Goal: Task Accomplishment & Management: Manage account settings

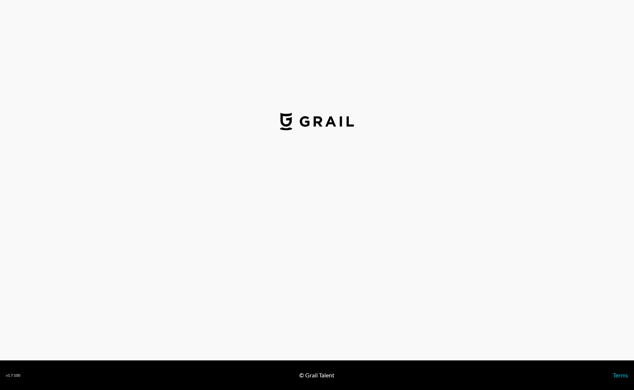
select select "USD"
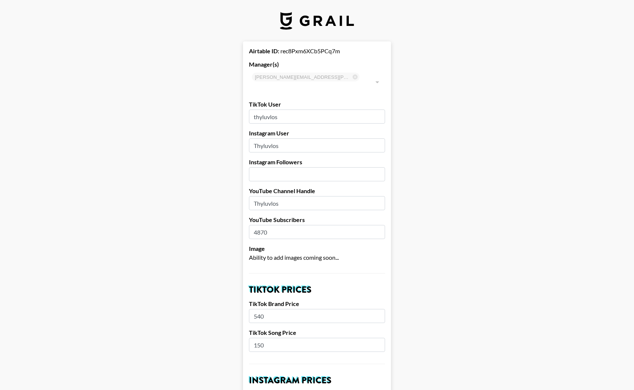
drag, startPoint x: 267, startPoint y: 308, endPoint x: 246, endPoint y: 307, distance: 21.8
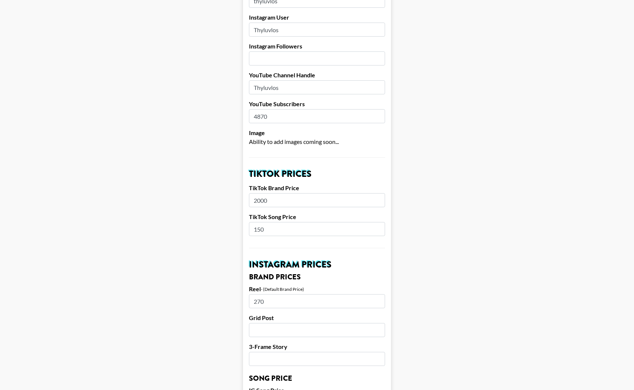
scroll to position [118, 0]
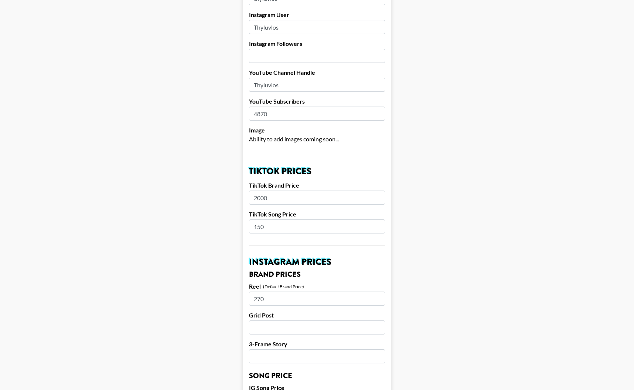
type input "2000"
drag, startPoint x: 265, startPoint y: 288, endPoint x: 242, endPoint y: 288, distance: 23.3
click at [242, 288] on main "Airtable ID: rec8Pxm6XCb5PCq7m Manager(s) judy.manning@grail-talent.com ​ TikTo…" at bounding box center [317, 388] width 622 height 931
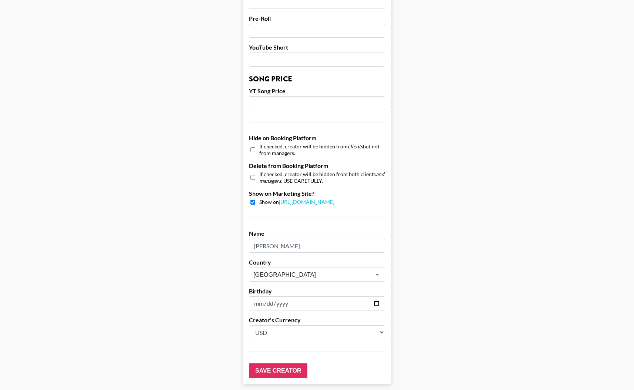
scroll to position [614, 0]
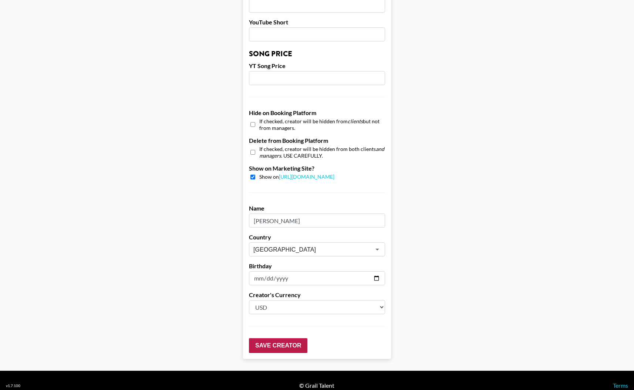
type input "1050"
click at [282, 338] on input "Save Creator" at bounding box center [278, 345] width 58 height 15
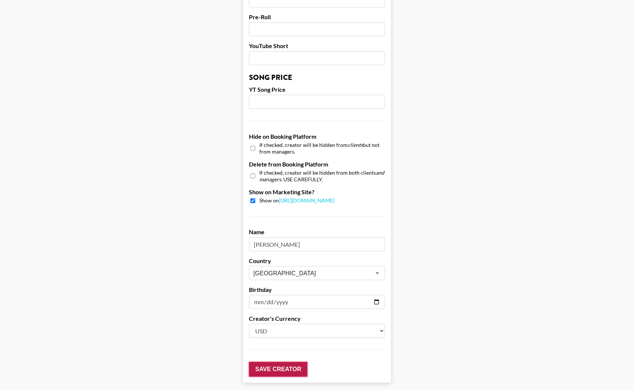
scroll to position [637, 0]
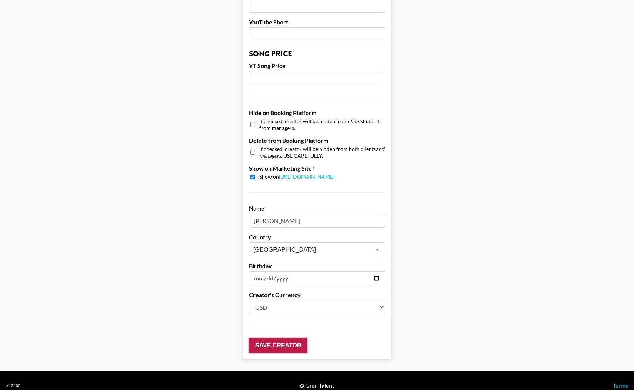
click at [281, 338] on input "Save Creator" at bounding box center [278, 345] width 58 height 15
